Goal: Task Accomplishment & Management: Manage account settings

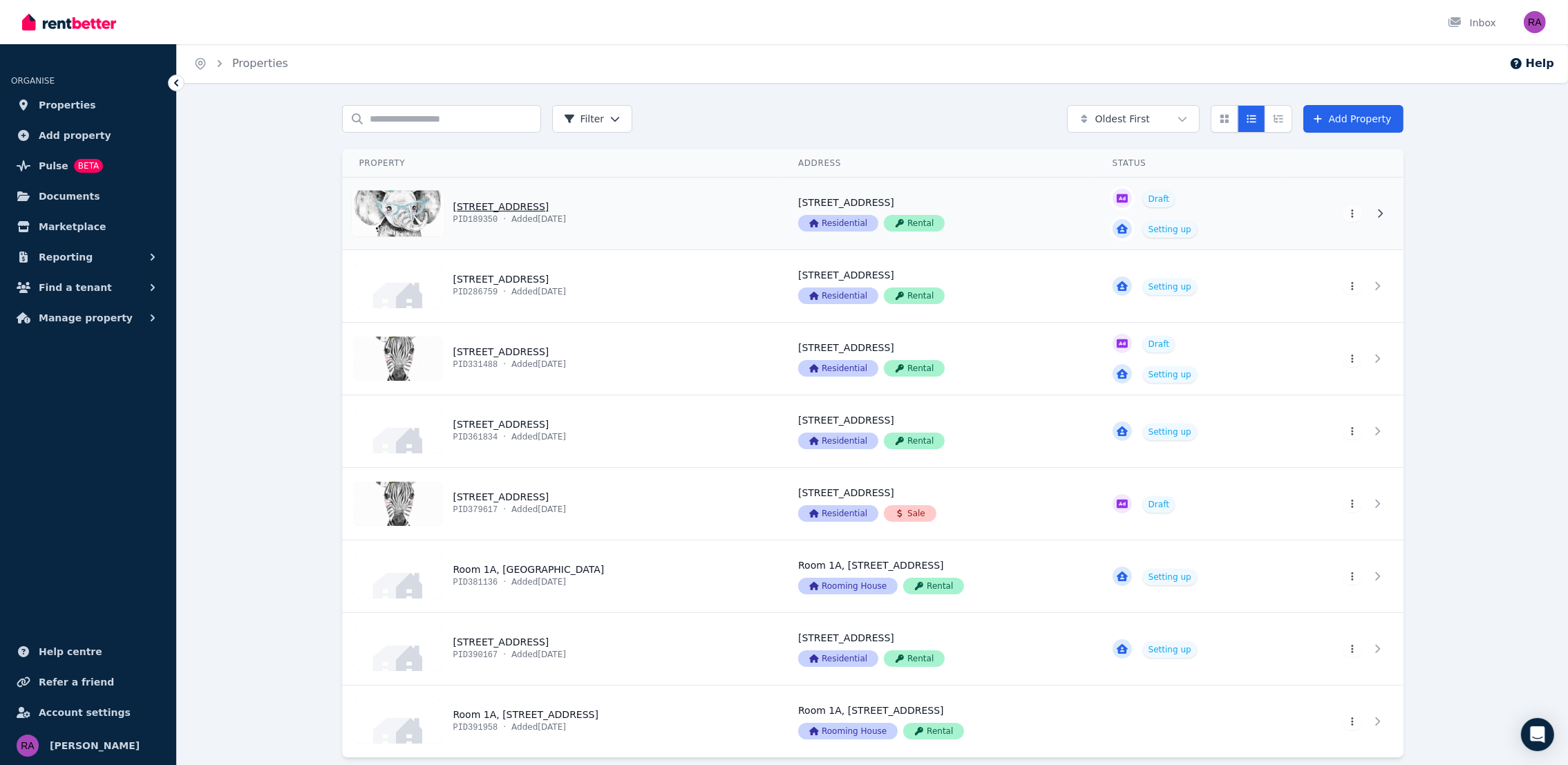
click at [628, 220] on link "View property details" at bounding box center [562, 214] width 439 height 72
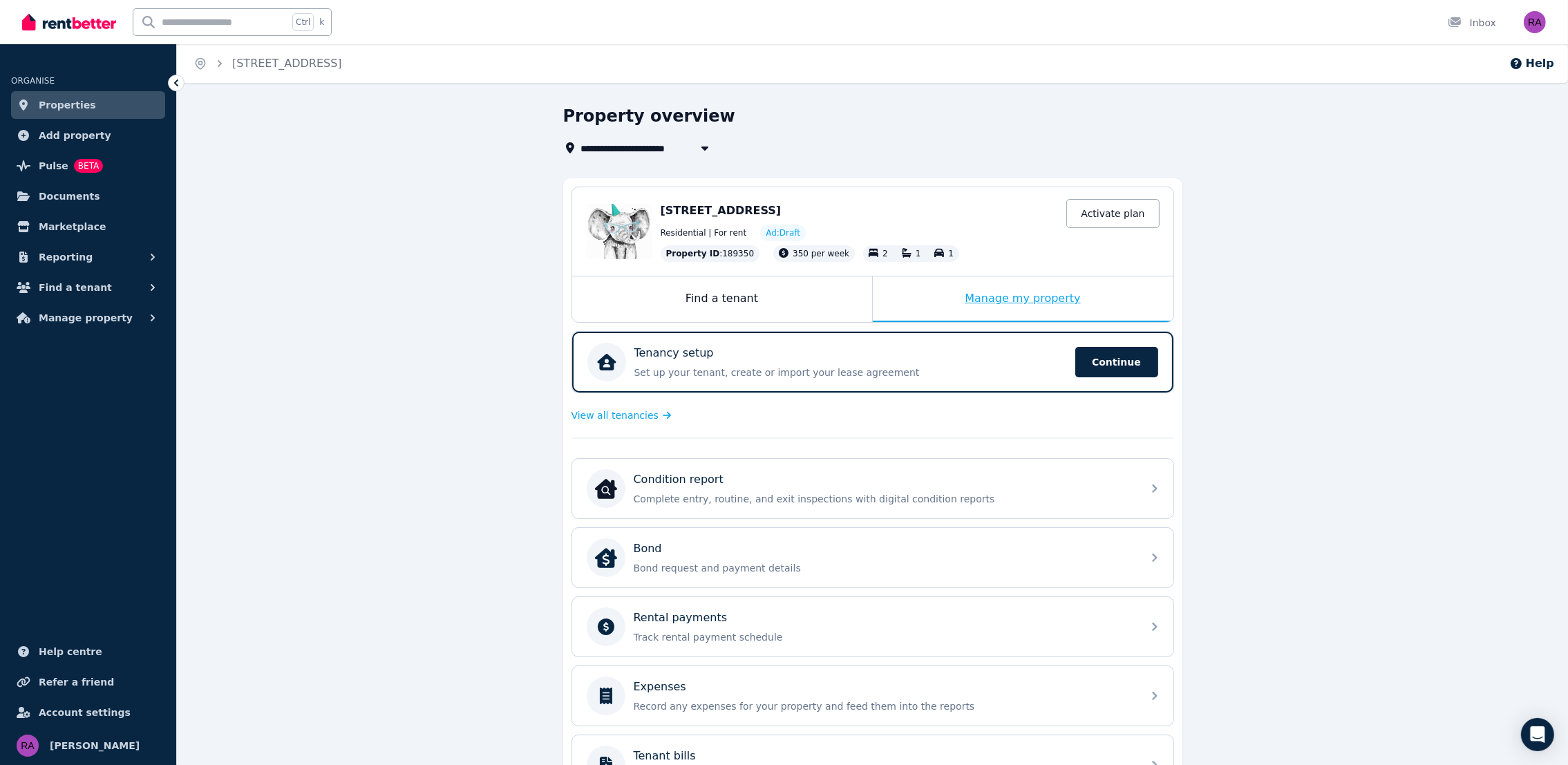
click at [929, 318] on div "Manage my property" at bounding box center [1023, 299] width 301 height 46
click at [926, 295] on div "Manage my property" at bounding box center [1023, 299] width 301 height 46
click at [1118, 357] on span "Continue" at bounding box center [1116, 361] width 83 height 30
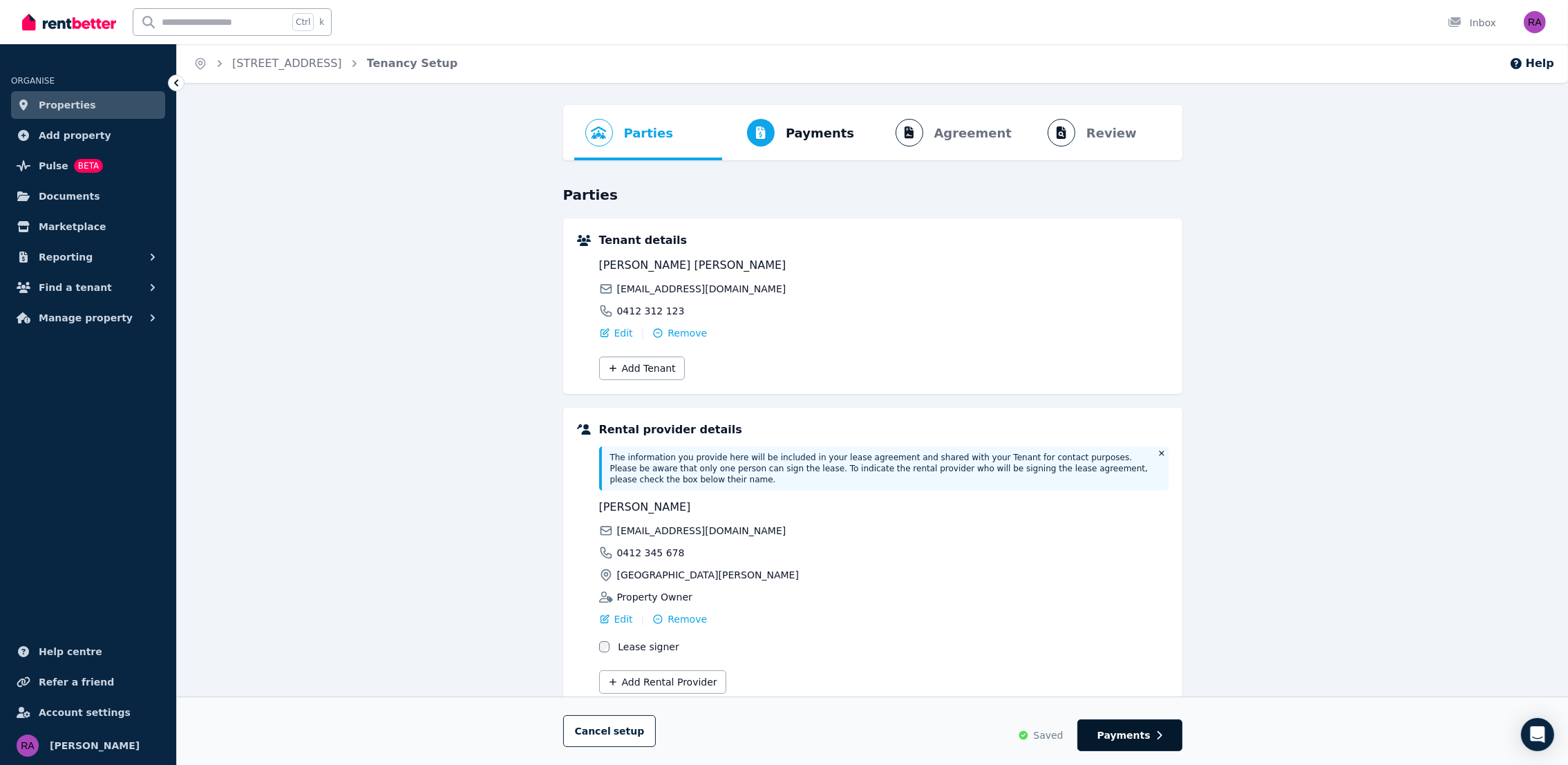
click at [1125, 735] on span "Payments" at bounding box center [1123, 735] width 54 height 14
select select "**********"
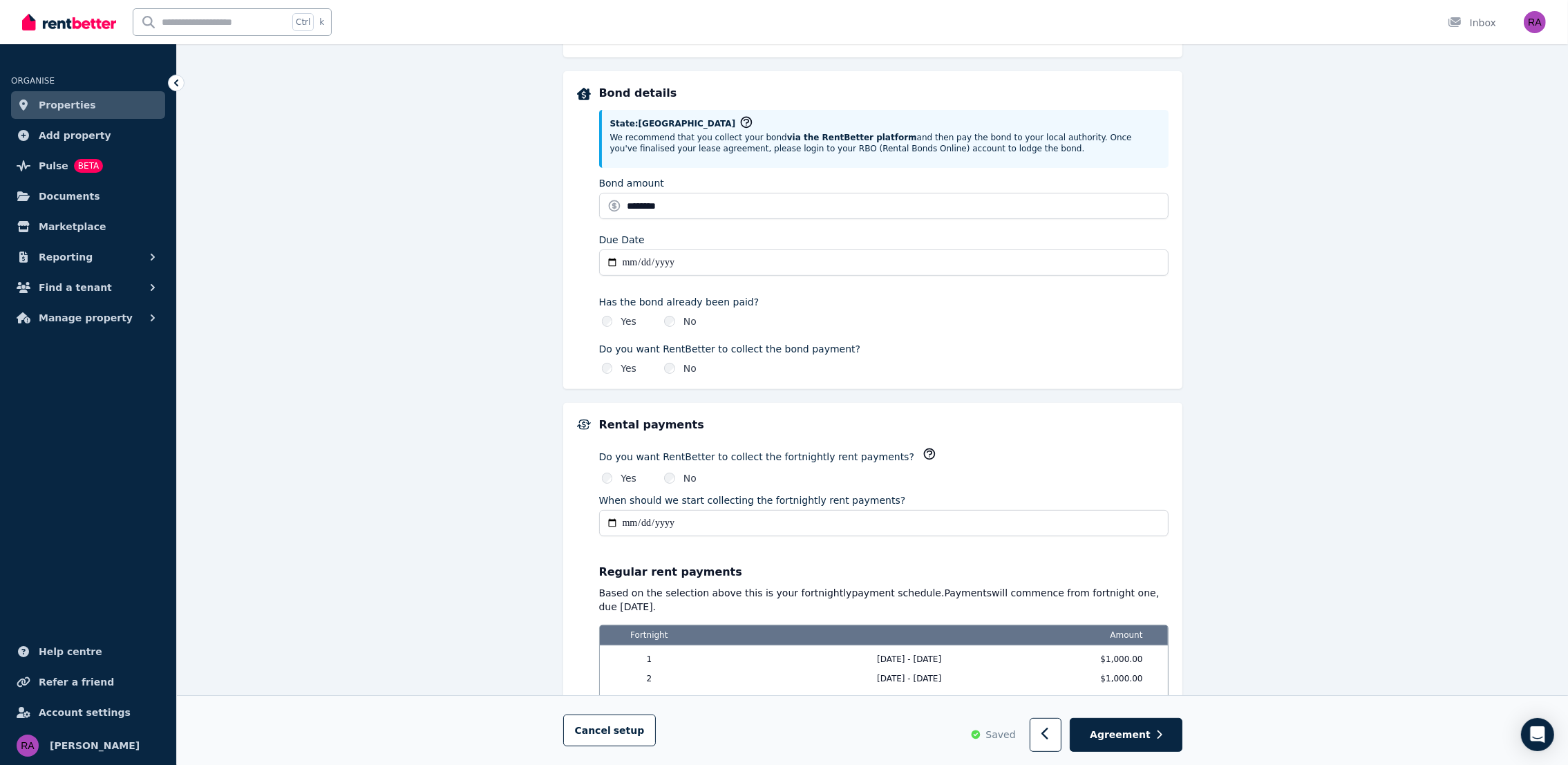
scroll to position [621, 0]
copy div "Do you want RentBetter to collect the fortnightly rent payments?"
drag, startPoint x: 595, startPoint y: 453, endPoint x: 929, endPoint y: 449, distance: 334.0
click at [929, 449] on div "**********" at bounding box center [872, 583] width 591 height 335
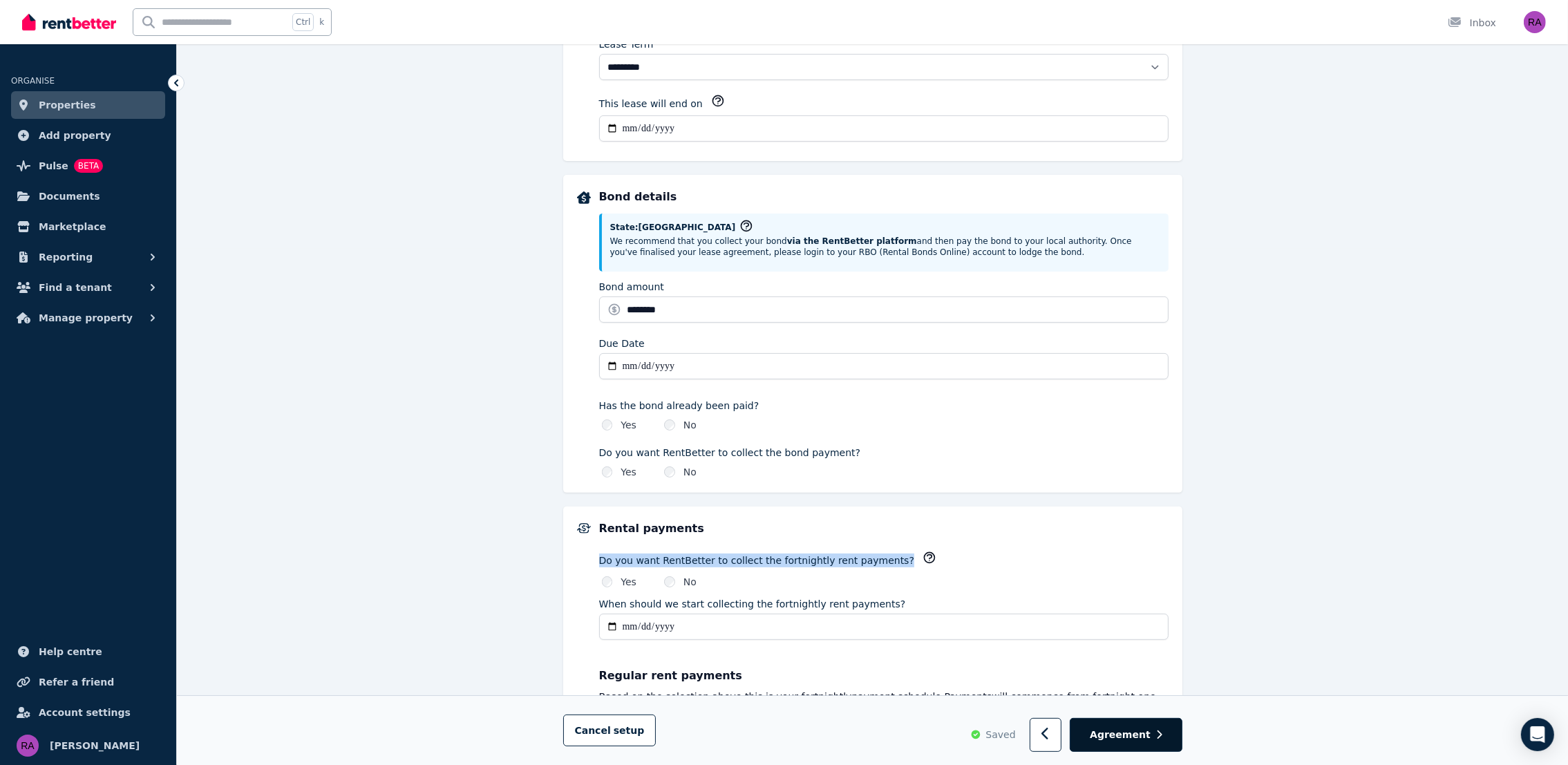
scroll to position [517, 0]
click at [1107, 731] on span "Agreement" at bounding box center [1120, 735] width 60 height 14
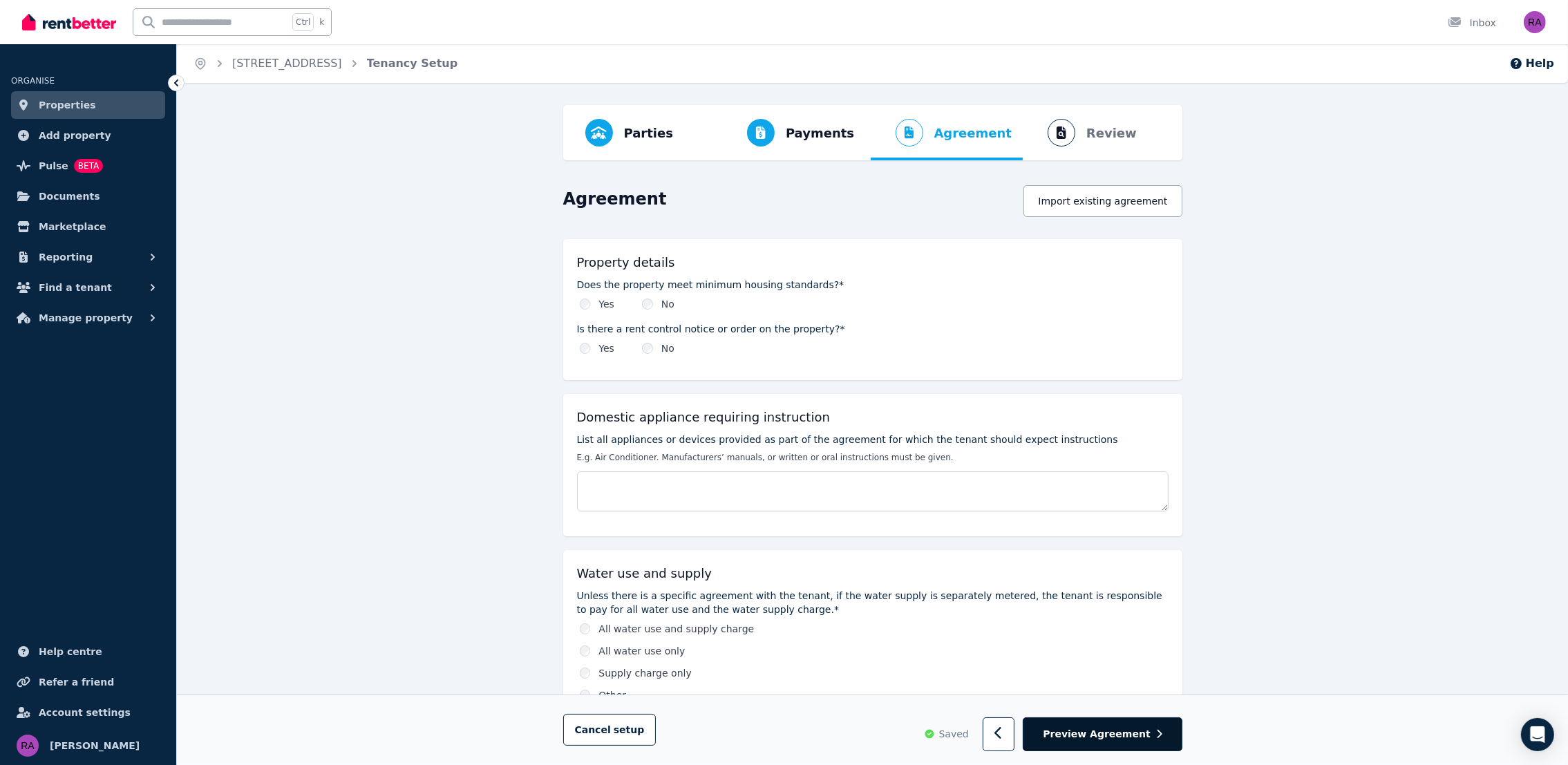
click at [1137, 730] on span "Preview Agreement" at bounding box center [1096, 735] width 107 height 14
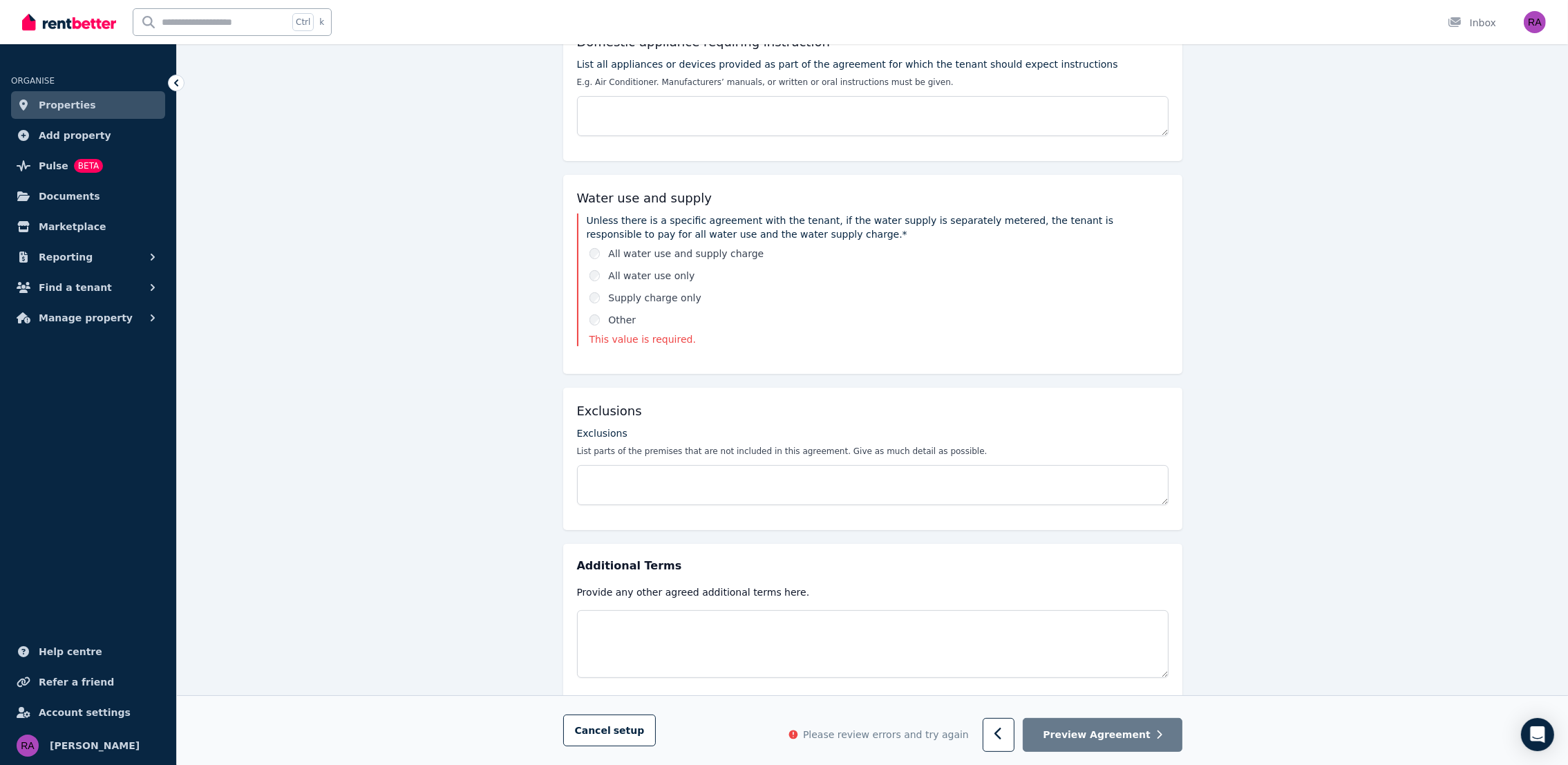
scroll to position [378, 0]
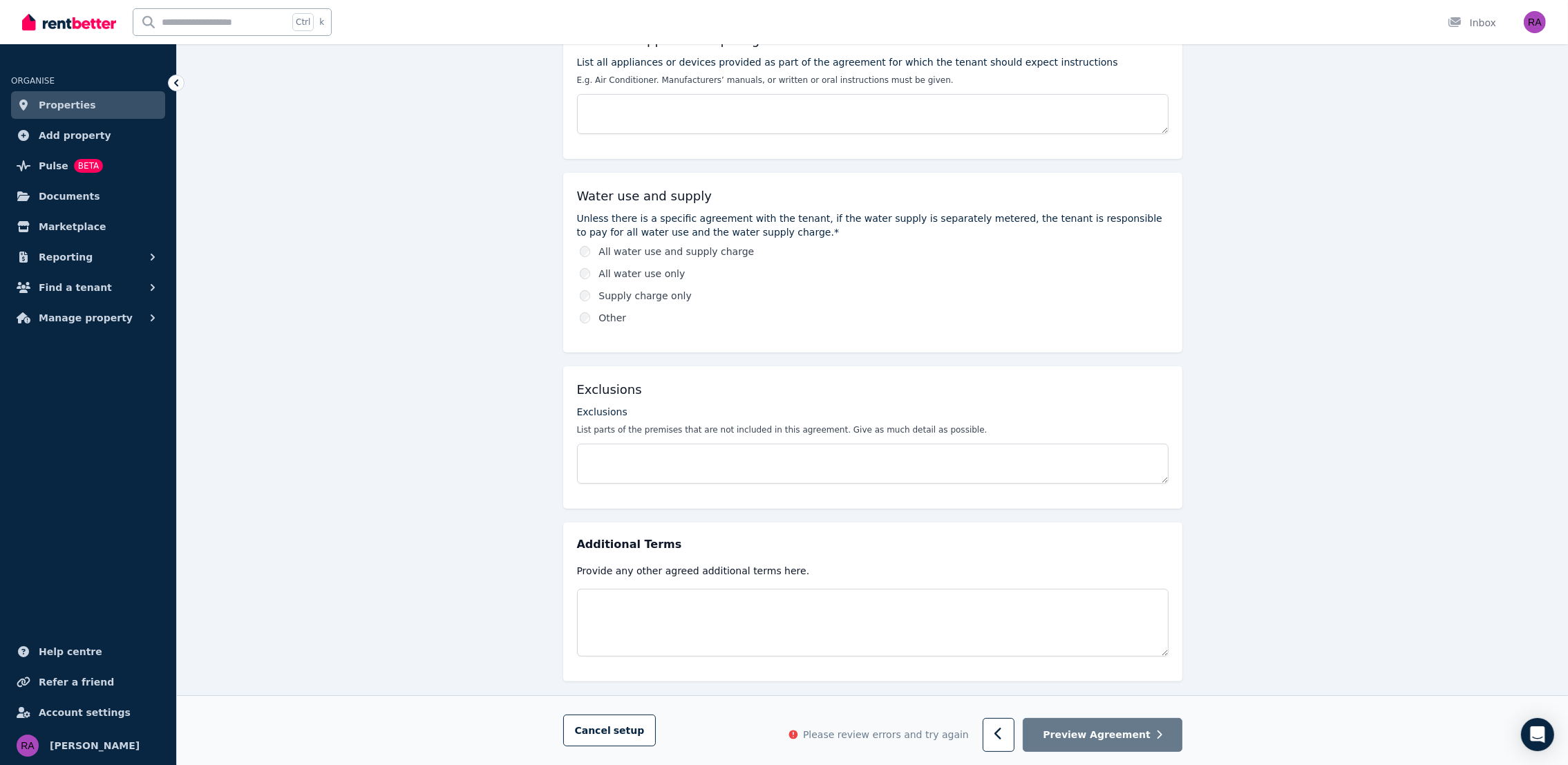
click at [1013, 442] on div "Exclusions List parts of the premises that are not included in this agreement. …" at bounding box center [872, 444] width 591 height 79
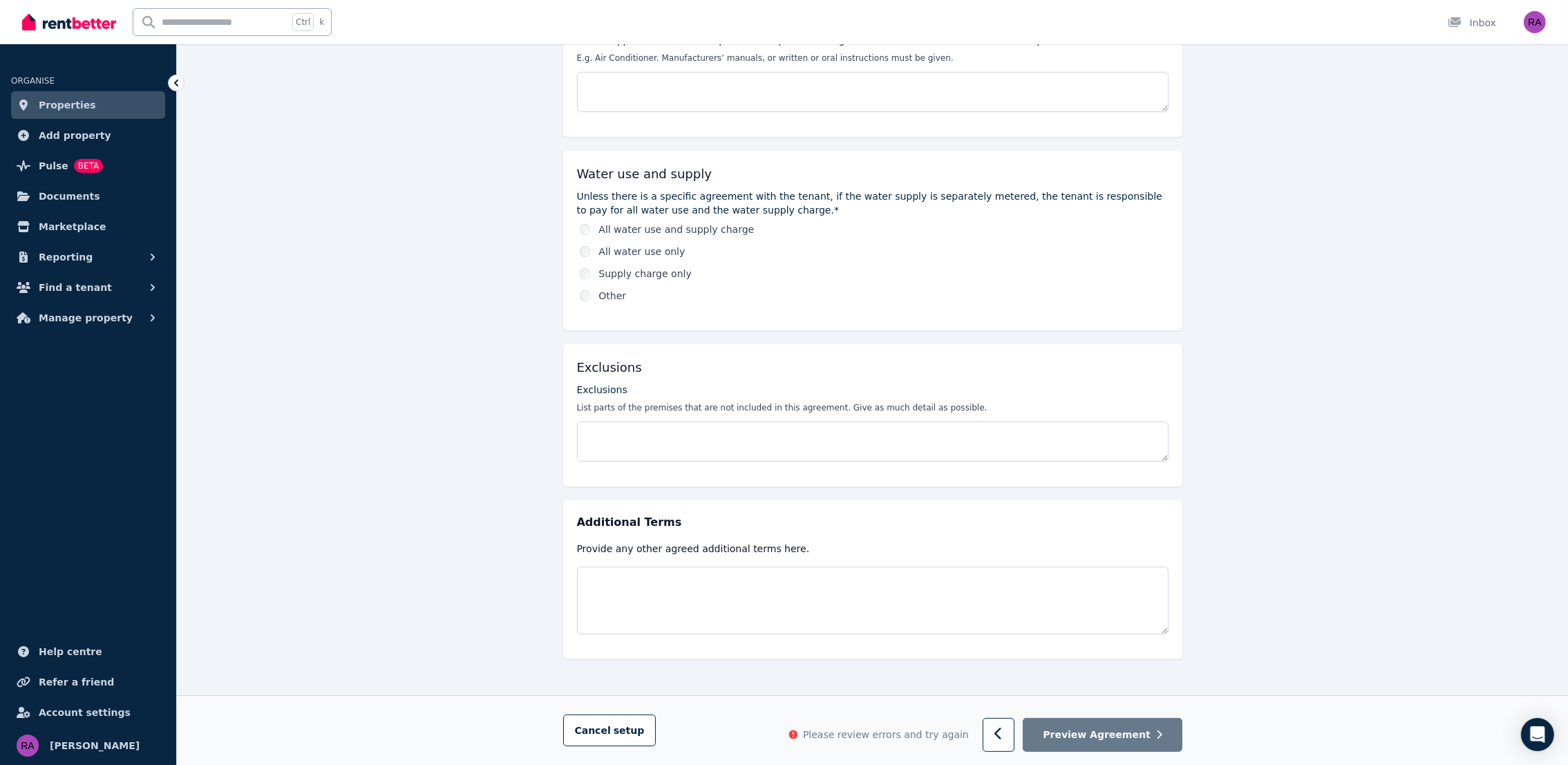
scroll to position [403, 0]
click at [1015, 727] on button "button" at bounding box center [998, 734] width 32 height 34
select select "**********"
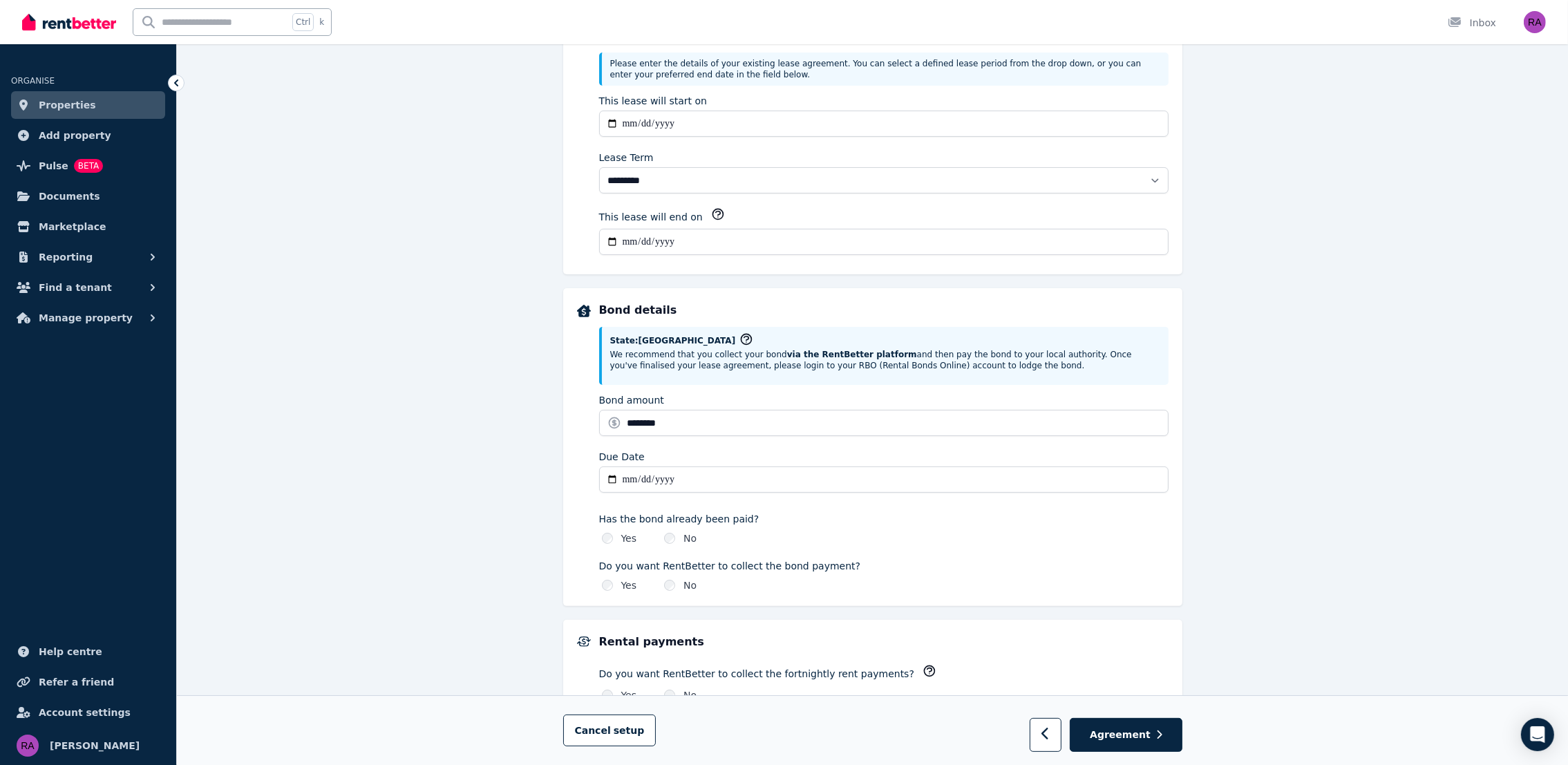
scroll to position [0, 0]
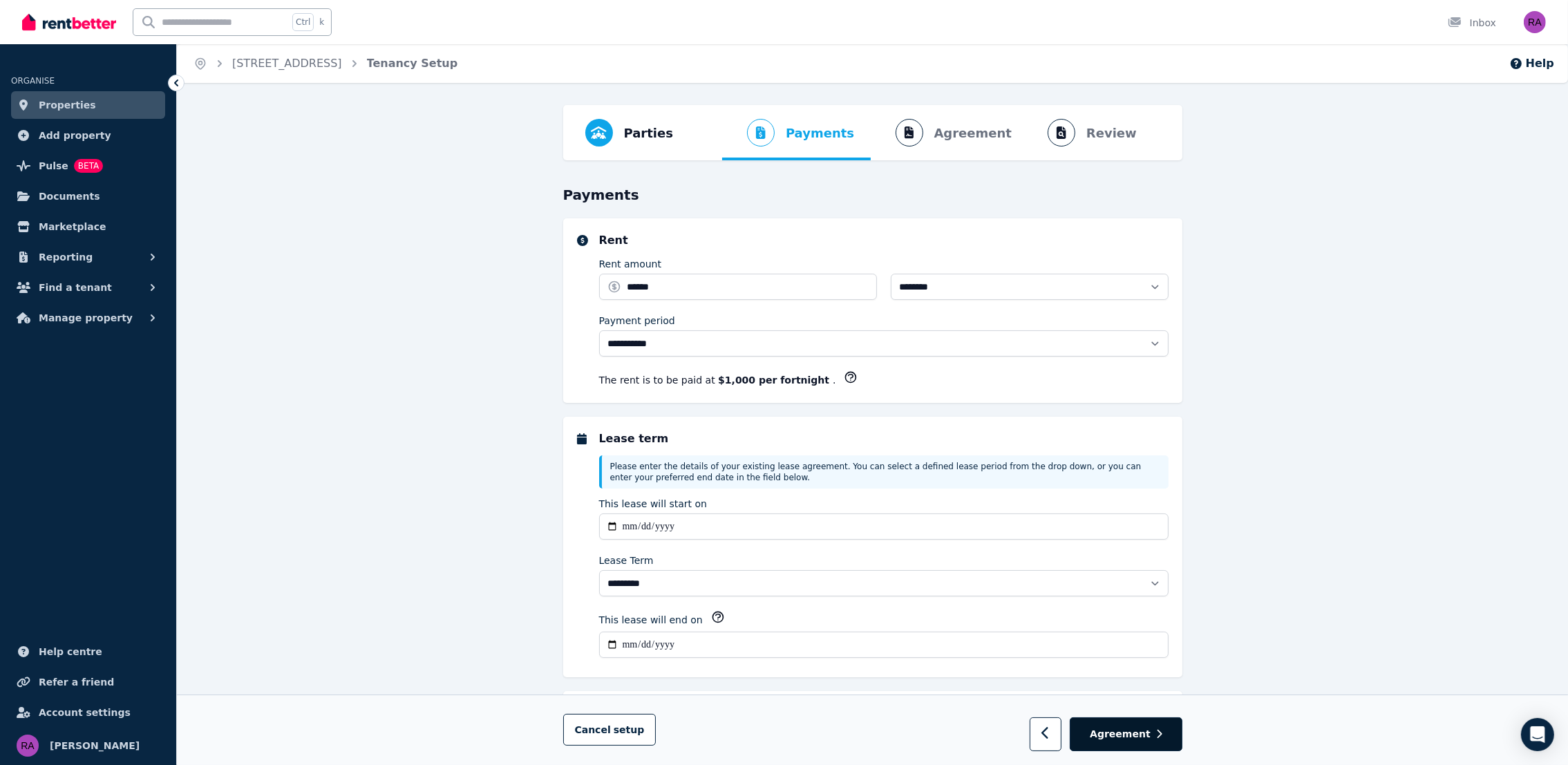
click at [1113, 734] on span "Agreement" at bounding box center [1120, 735] width 60 height 14
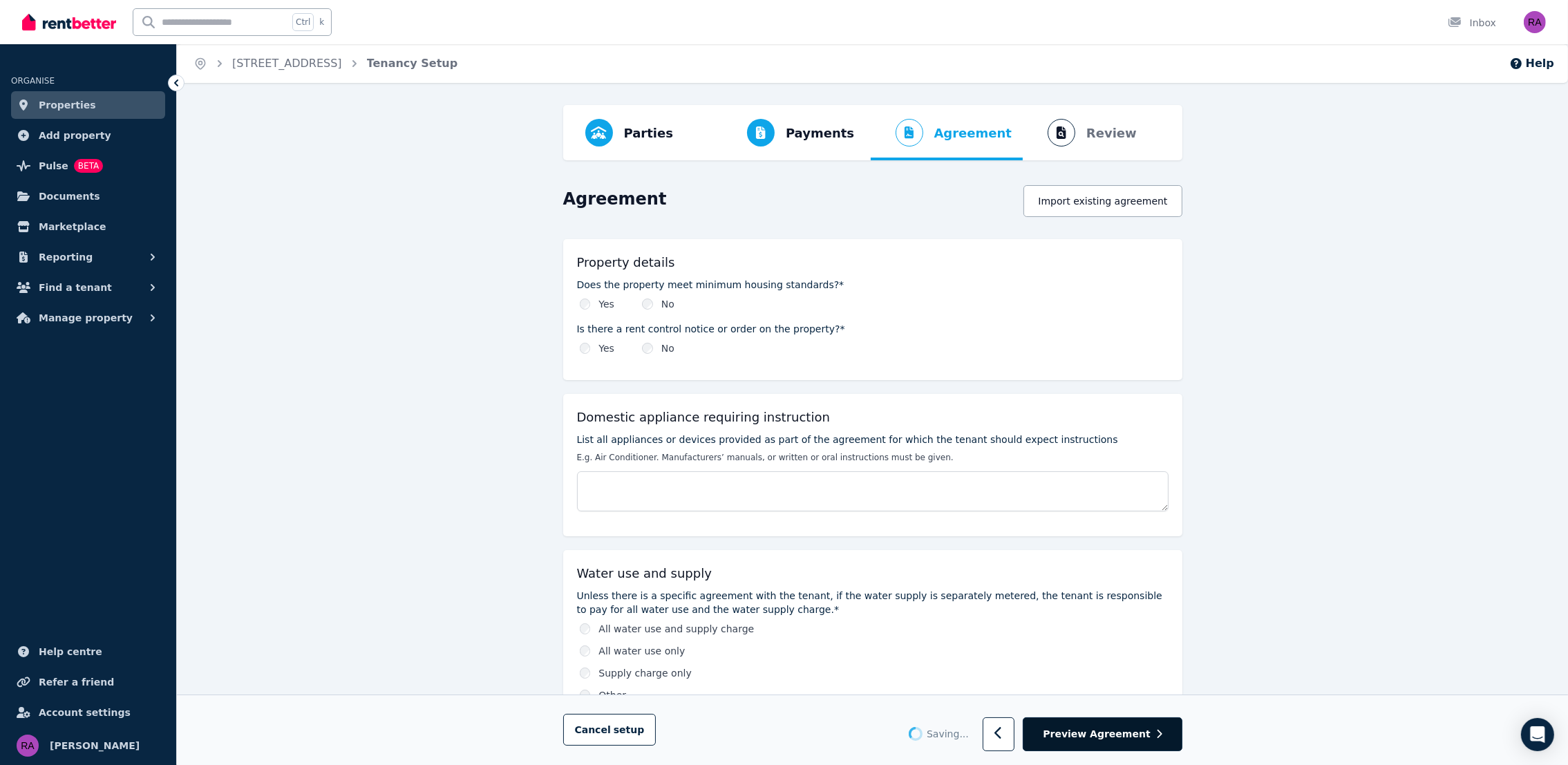
click at [1130, 729] on span "Preview Agreement" at bounding box center [1096, 735] width 107 height 14
click at [1130, 728] on span "Preview Agreement" at bounding box center [1096, 735] width 107 height 14
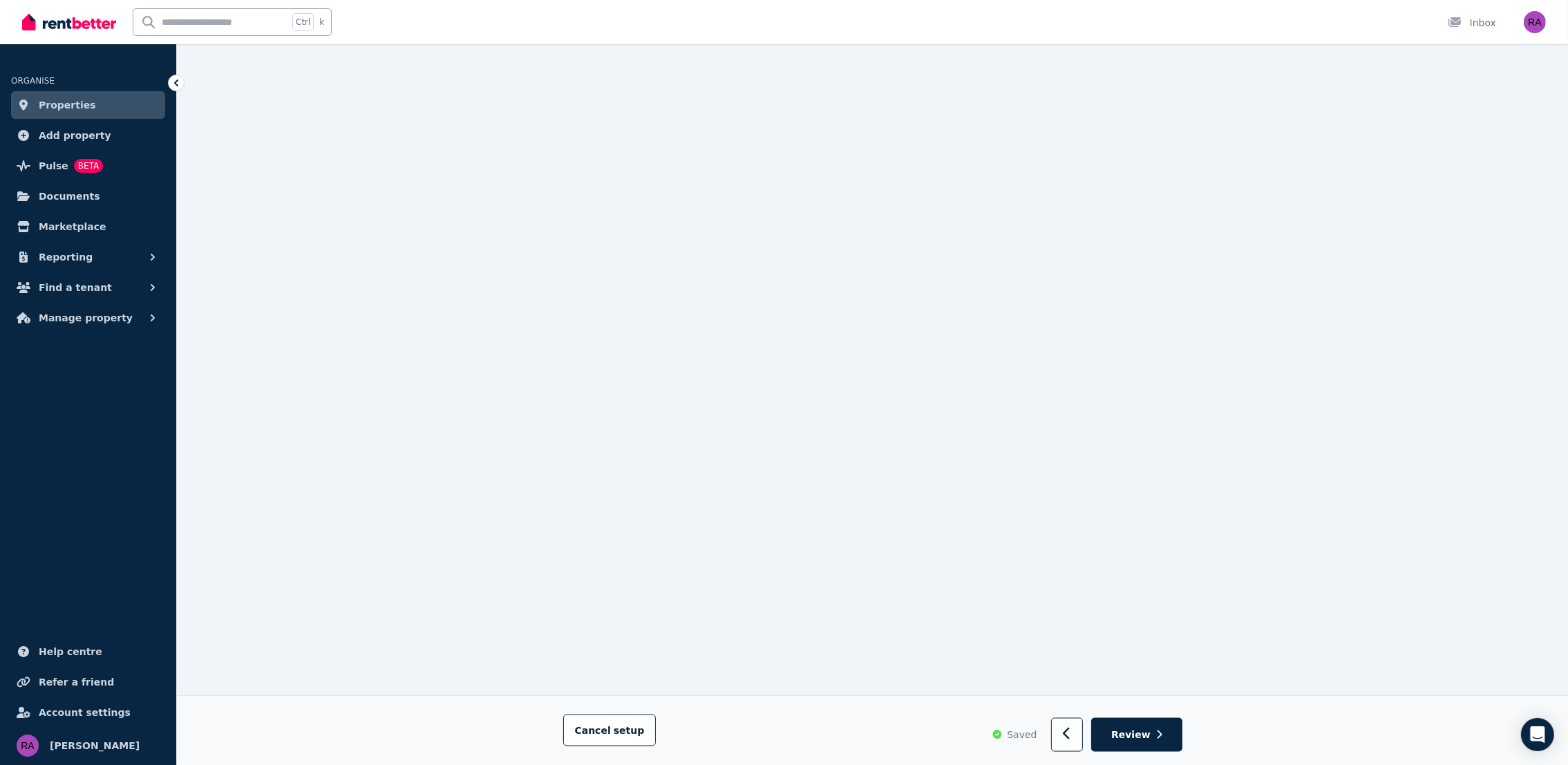
scroll to position [3107, 0]
click at [69, 107] on span "Properties" at bounding box center [67, 104] width 58 height 17
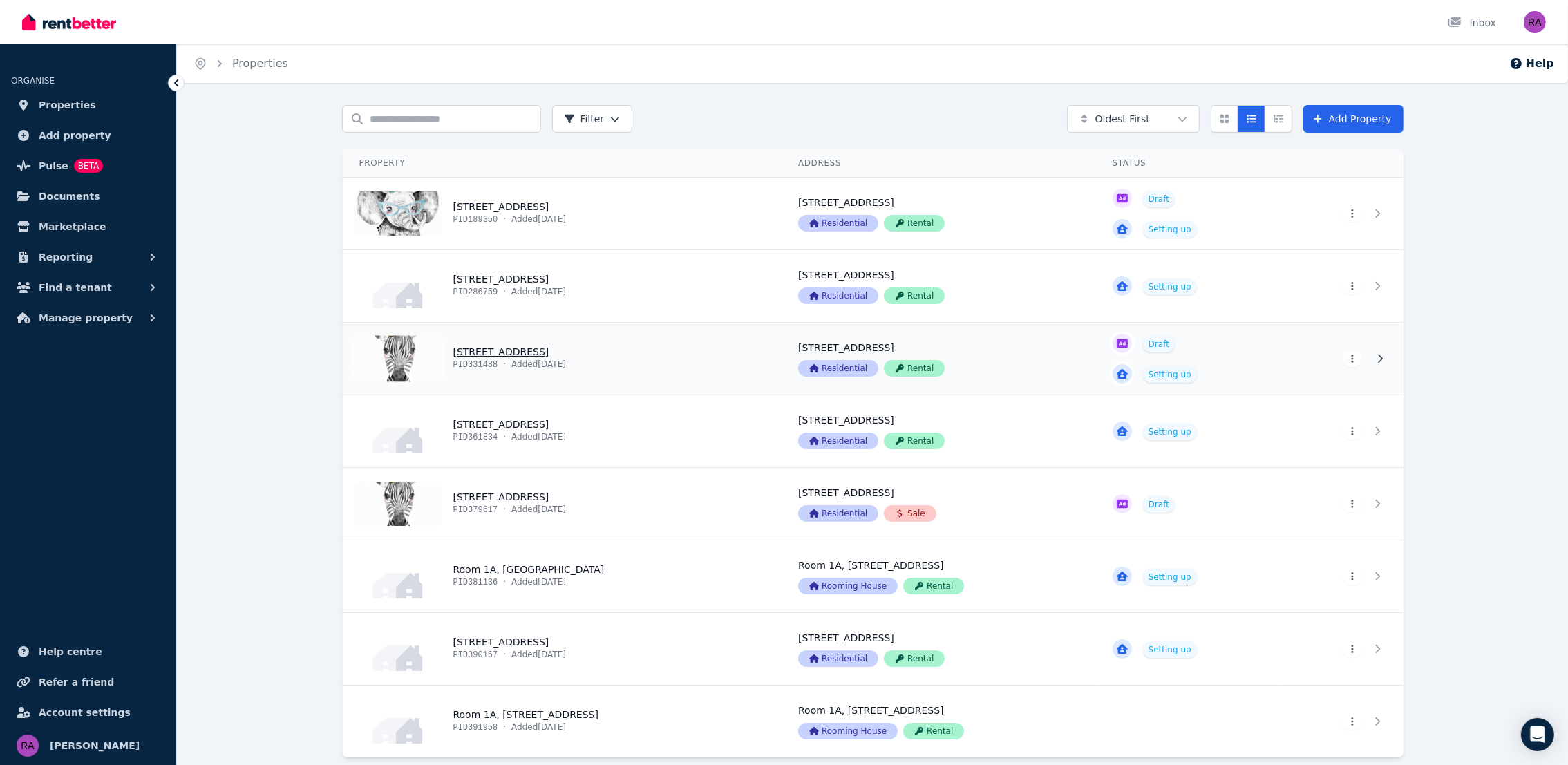
click at [688, 352] on link "View property details" at bounding box center [562, 359] width 439 height 72
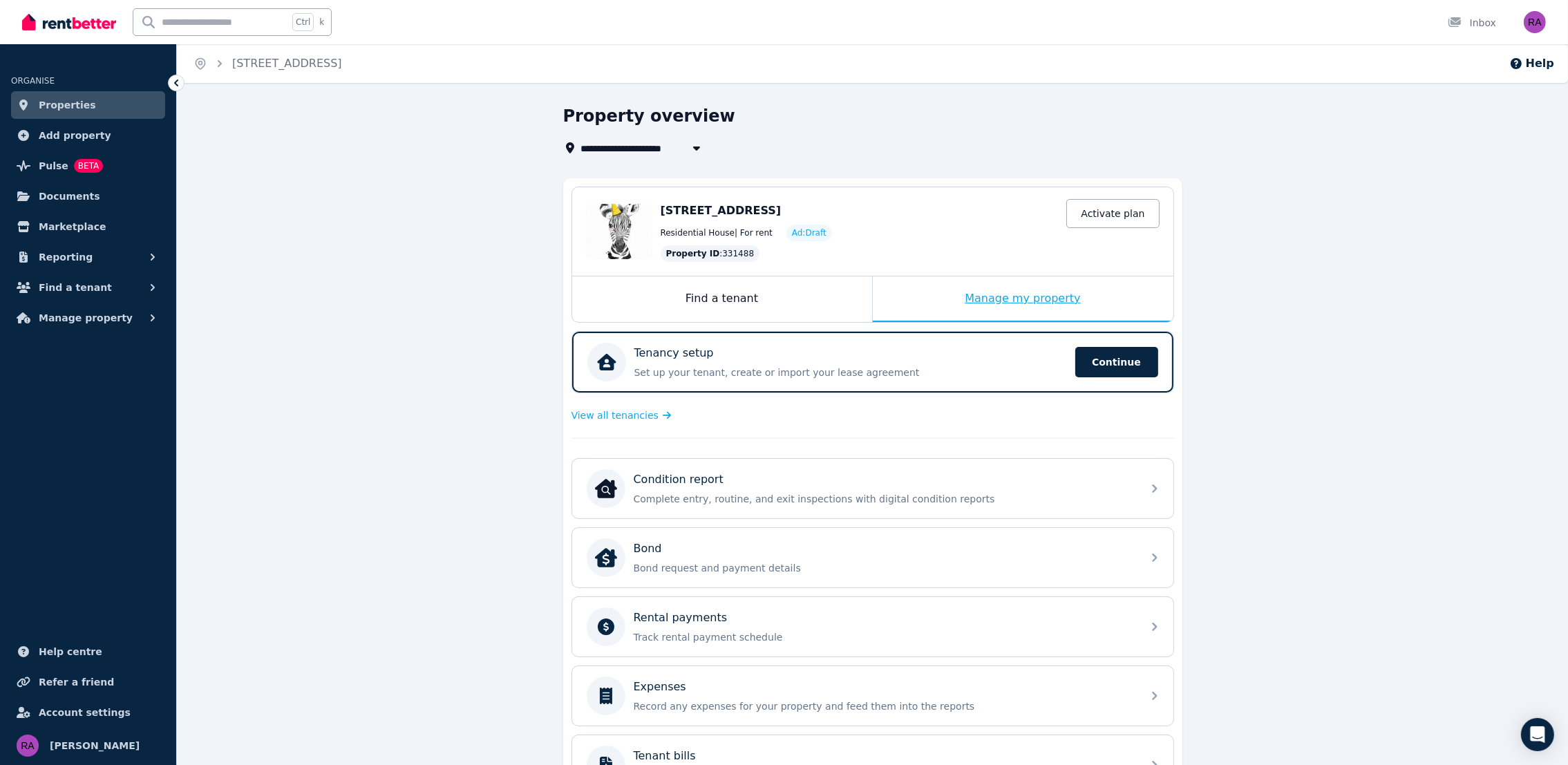
click at [899, 300] on div "Manage my property" at bounding box center [1023, 299] width 301 height 46
click at [1129, 348] on span "Continue" at bounding box center [1116, 361] width 83 height 30
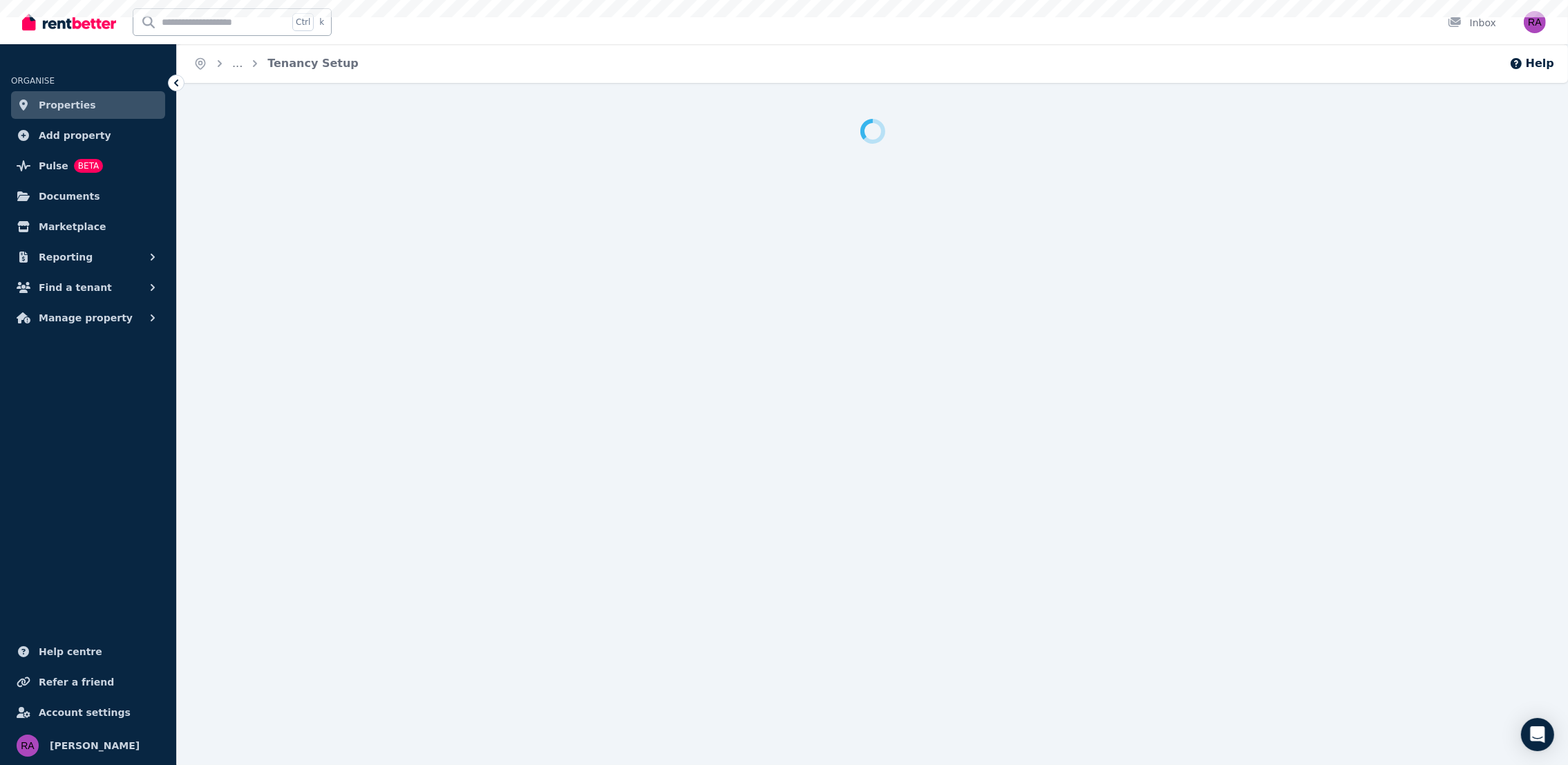
click at [1129, 348] on div at bounding box center [871, 449] width 1390 height 660
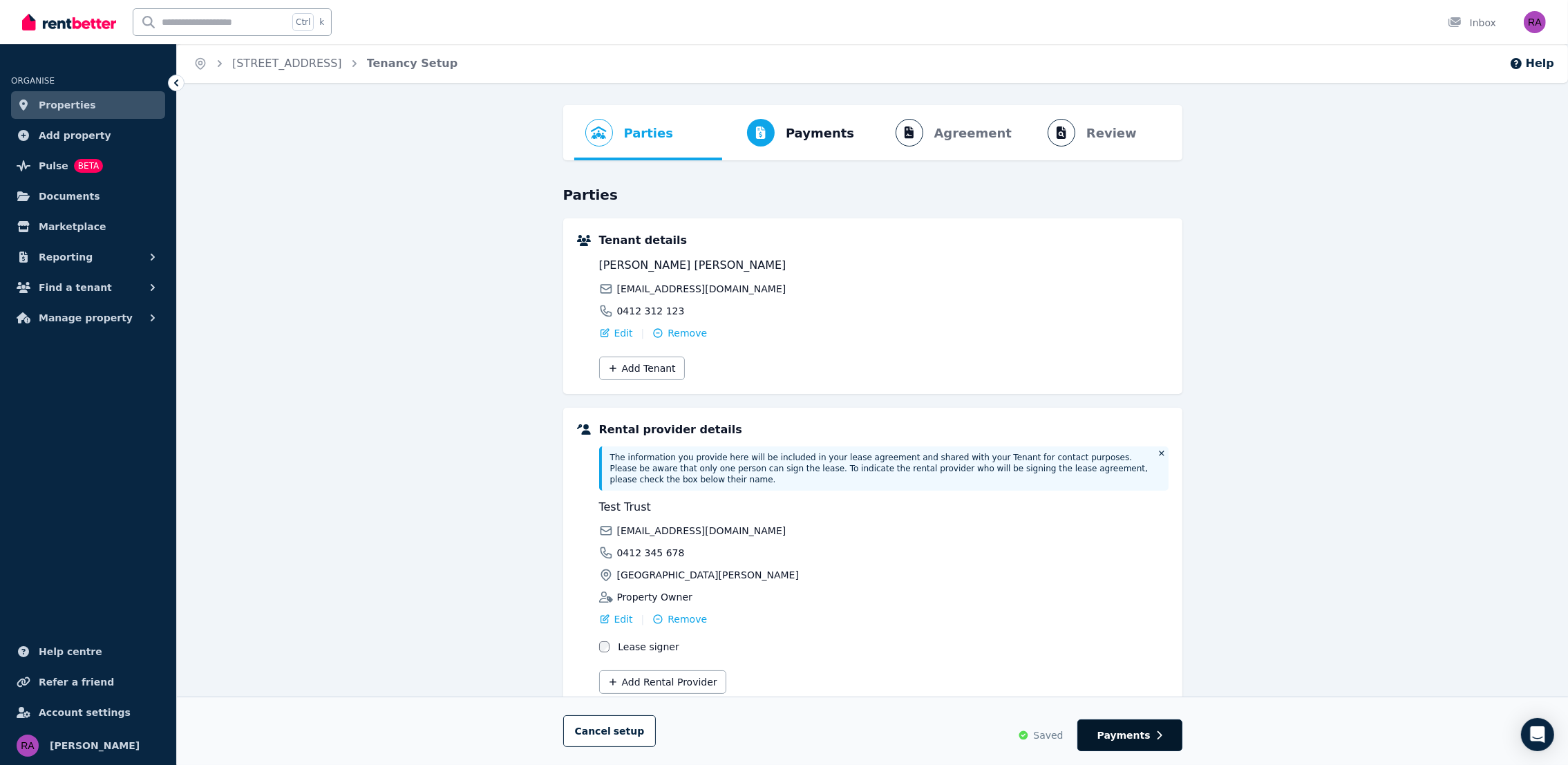
click at [1154, 722] on button "Payments" at bounding box center [1130, 735] width 105 height 32
select select "**********"
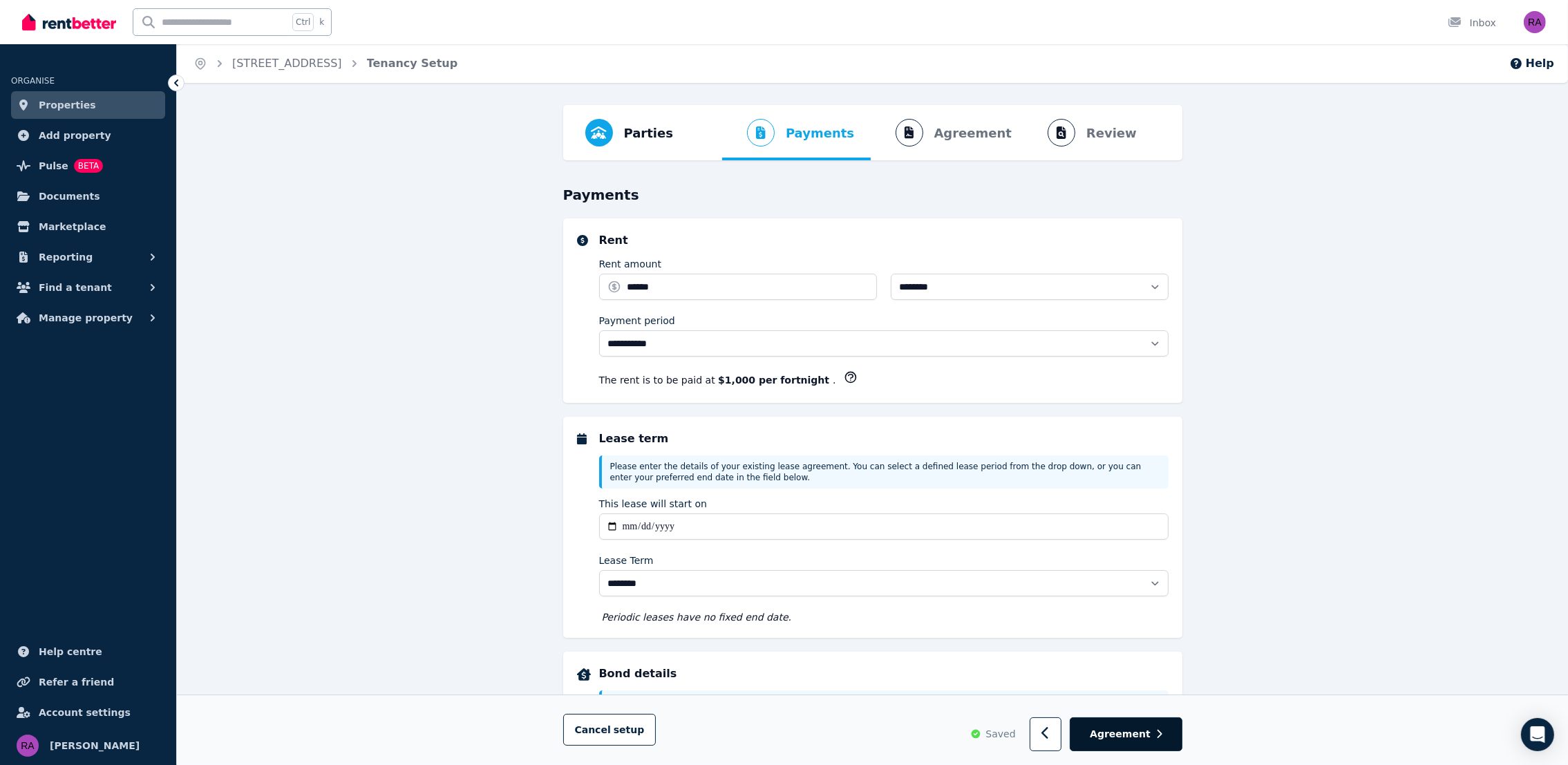
click at [1165, 741] on button "Agreement" at bounding box center [1125, 735] width 112 height 34
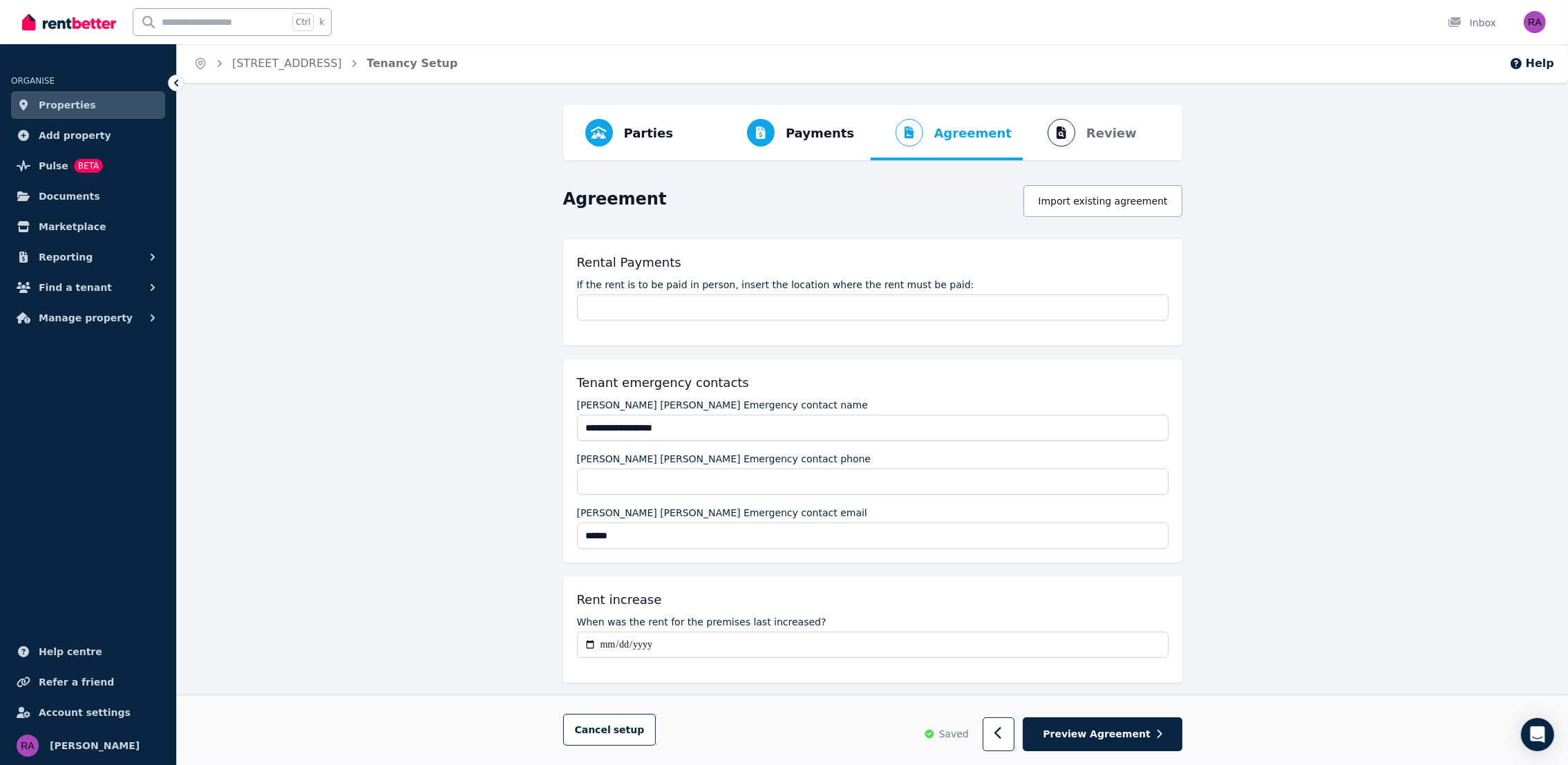
click at [1164, 738] on button "Preview Agreement" at bounding box center [1102, 735] width 159 height 34
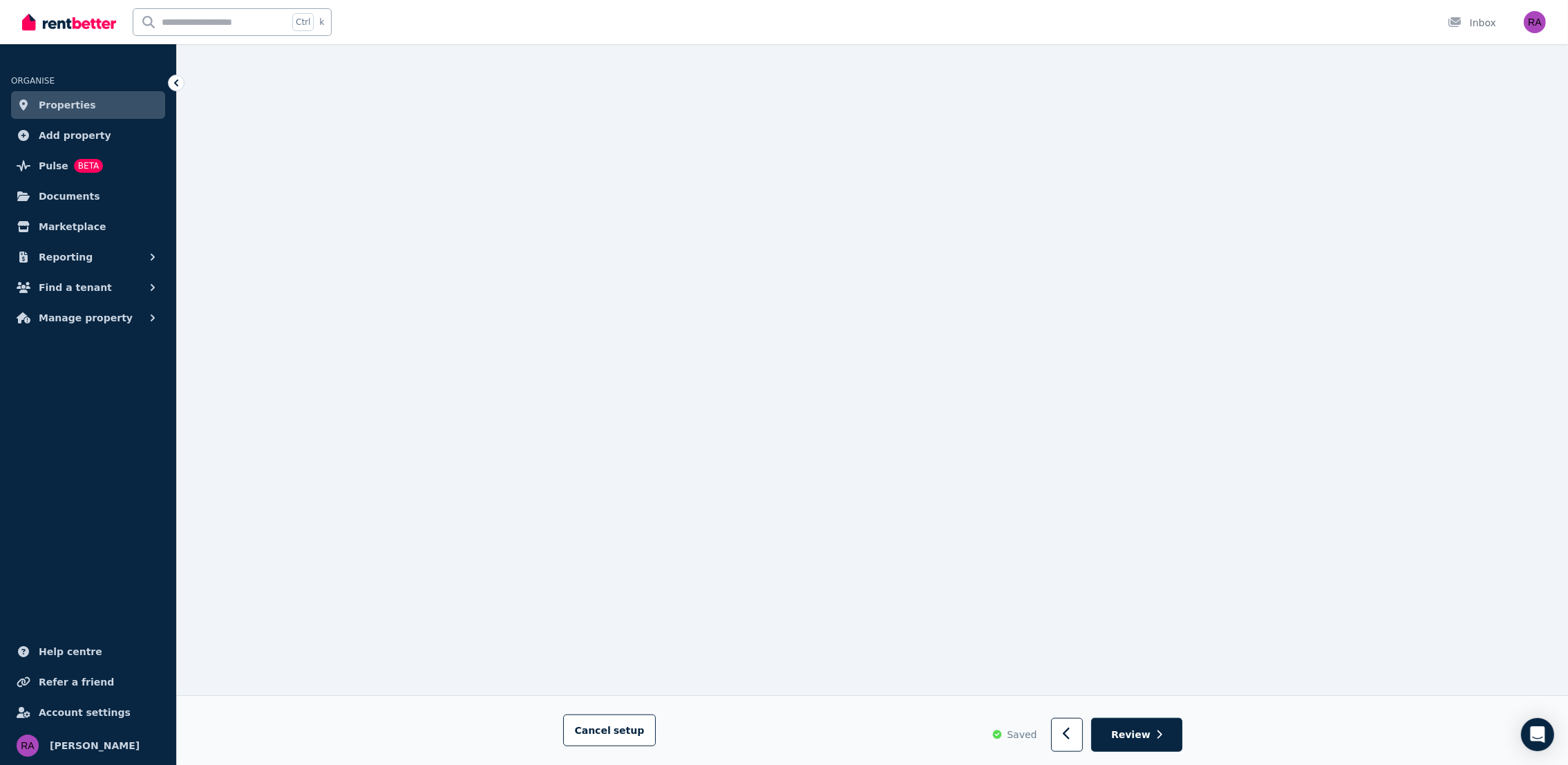
scroll to position [1827, 0]
